Goal: Task Accomplishment & Management: Complete application form

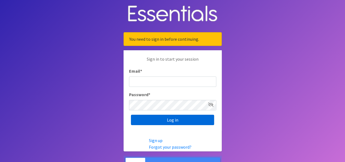
type input "[PERSON_NAME][DOMAIN_NAME][EMAIL_ADDRESS][DOMAIN_NAME]"
click at [172, 119] on input "Log in" at bounding box center [172, 120] width 83 height 10
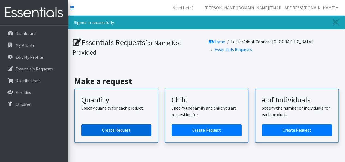
click at [106, 130] on link "Create Request" at bounding box center [116, 129] width 70 height 11
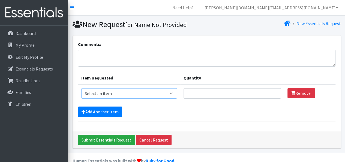
click at [148, 91] on select "Select an item Child (Newborn) Child (Size 1) Child (Size 2) Child (Size 3) Chi…" at bounding box center [129, 93] width 96 height 10
select select "3067"
click at [81, 88] on select "Select an item Child (Newborn) Child (Size 1) Child (Size 2) Child (Size 3) Chi…" at bounding box center [129, 93] width 96 height 10
click at [234, 92] on input "Quantity" at bounding box center [232, 93] width 97 height 10
type input "250"
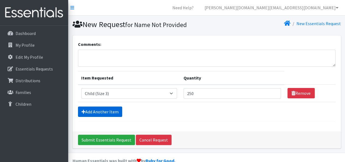
click at [100, 110] on link "Add Another Item" at bounding box center [100, 111] width 44 height 10
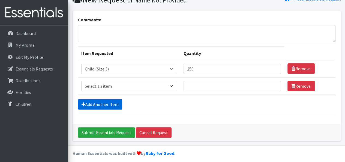
scroll to position [27, 0]
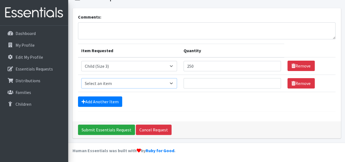
click at [148, 82] on select "Select an item Child (Newborn) Child (Size 1) Child (Size 2) Child (Size 3) Chi…" at bounding box center [129, 83] width 96 height 10
select select "3070"
click at [81, 78] on select "Select an item Child (Newborn) Child (Size 1) Child (Size 2) Child (Size 3) Chi…" at bounding box center [129, 83] width 96 height 10
click at [247, 78] on input "Quantity" at bounding box center [232, 83] width 97 height 10
type input "400"
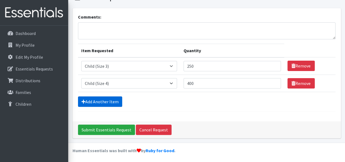
click at [112, 101] on link "Add Another Item" at bounding box center [100, 101] width 44 height 10
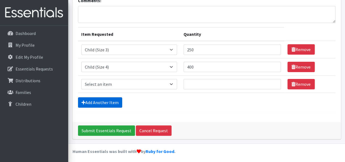
scroll to position [44, 0]
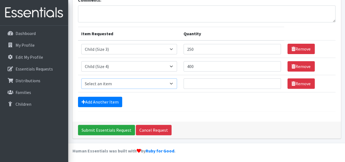
click at [148, 84] on select "Select an item Child (Newborn) Child (Size 1) Child (Size 2) Child (Size 3) Chi…" at bounding box center [129, 83] width 96 height 10
select select "3068"
click at [81, 78] on select "Select an item Child (Newborn) Child (Size 1) Child (Size 2) Child (Size 3) Chi…" at bounding box center [129, 83] width 96 height 10
click at [193, 84] on input "Quantity" at bounding box center [232, 83] width 97 height 10
type input "4"
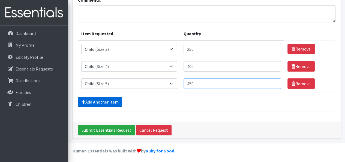
type input "450"
click at [110, 99] on link "Add Another Item" at bounding box center [100, 102] width 44 height 10
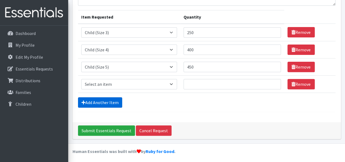
scroll to position [61, 0]
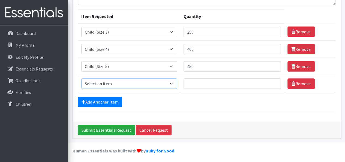
click at [149, 82] on select "Select an item Child (Newborn) Child (Size 1) Child (Size 2) Child (Size 3) Chi…" at bounding box center [129, 83] width 96 height 10
select select "14435"
click at [81, 78] on select "Select an item Child (Newborn) Child (Size 1) Child (Size 2) Child (Size 3) Chi…" at bounding box center [129, 83] width 96 height 10
click at [184, 80] on input "Quantity" at bounding box center [232, 83] width 97 height 10
type input "200"
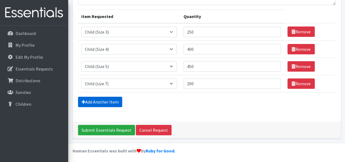
click at [112, 98] on link "Add Another Item" at bounding box center [100, 102] width 44 height 10
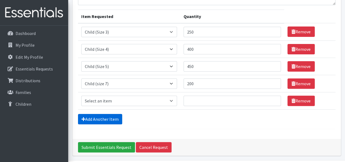
scroll to position [79, 0]
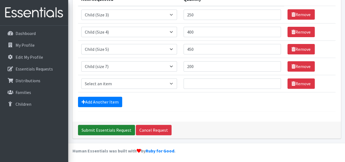
click at [107, 125] on input "Submit Essentials Request" at bounding box center [106, 130] width 57 height 10
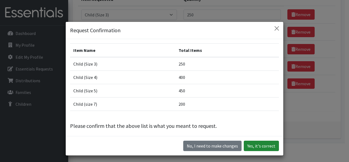
click at [256, 145] on button "Yes, it's correct" at bounding box center [261, 145] width 35 height 10
